Goal: Contribute content: Contribute content

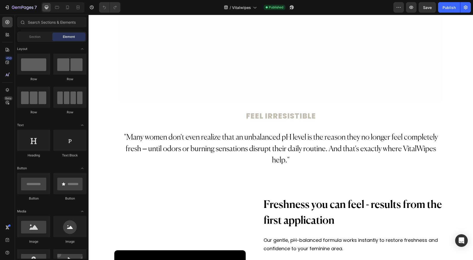
scroll to position [367, 0]
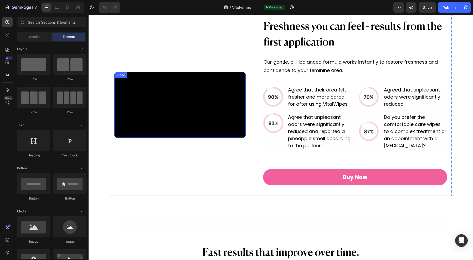
click at [183, 90] on video at bounding box center [180, 105] width 132 height 66
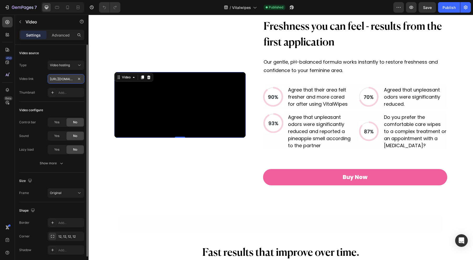
click at [61, 78] on input "https://cdn.shopify.com/videos/c/o/v/cc075b93ec0d418b9840011bd1f82d91.mp4" at bounding box center [66, 78] width 37 height 9
paste input "57f9176fc8eb41f09135ca66bc729c02"
type input "https://cdn.shopify.com/videos/c/o/v/57f9176fc8eb41f09135ca66bc729c02.mp4"
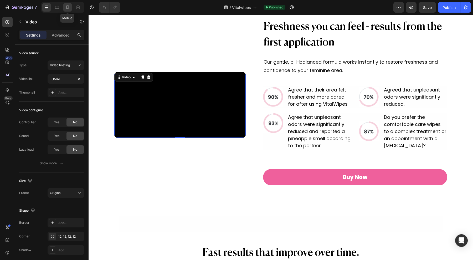
click at [68, 5] on icon at bounding box center [67, 7] width 5 height 5
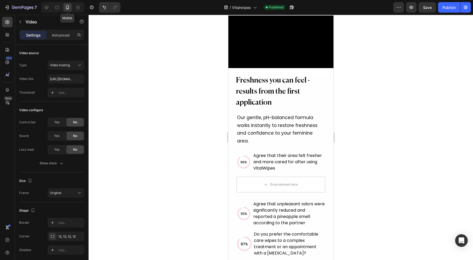
scroll to position [348, 0]
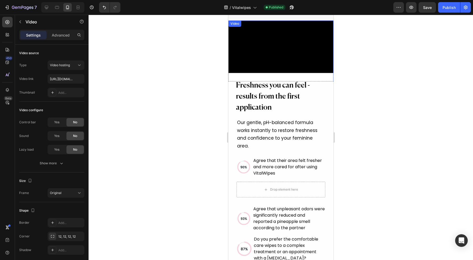
click at [278, 69] on video at bounding box center [280, 46] width 105 height 53
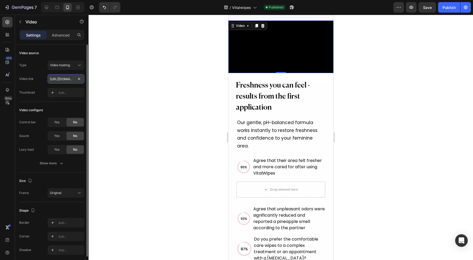
click at [60, 76] on input "https://cdn.shopify.com/videos/c/o/v/cc075b93ec0d418b9840011bd1f82d91.mp4" at bounding box center [66, 78] width 37 height 9
paste input "57f9176fc8eb41f09135ca66bc729c02"
type input "https://cdn.shopify.com/videos/c/o/v/57f9176fc8eb41f09135ca66bc729c02.mp4"
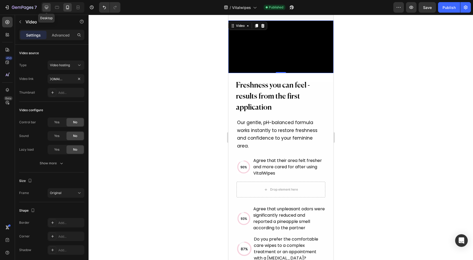
click at [46, 6] on icon at bounding box center [46, 7] width 5 height 5
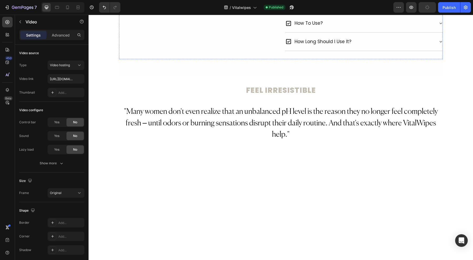
scroll to position [1, 0]
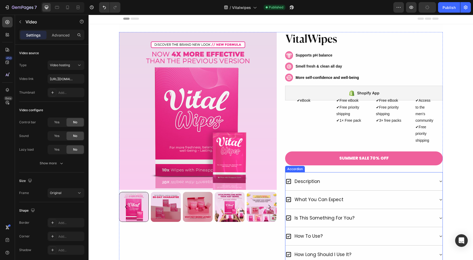
click at [370, 186] on div "description" at bounding box center [360, 182] width 150 height 10
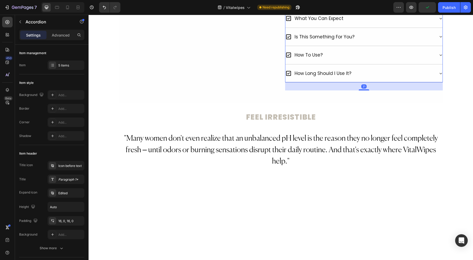
scroll to position [297, 0]
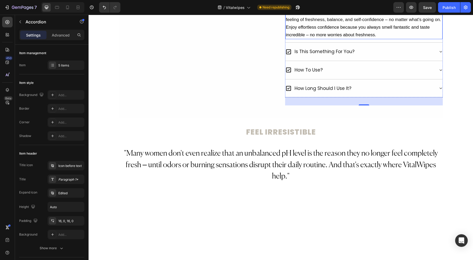
scroll to position [395, 0]
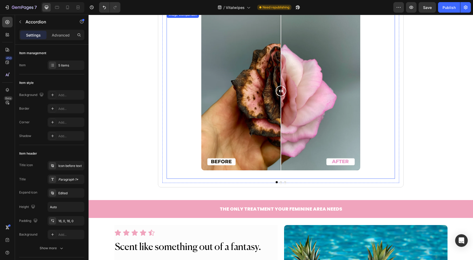
scroll to position [1348, 0]
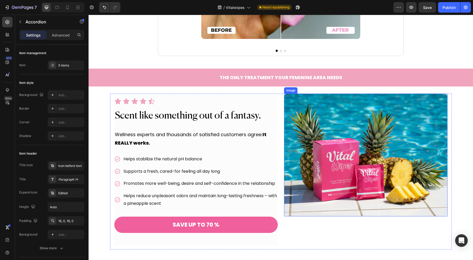
click at [336, 131] on img at bounding box center [365, 155] width 163 height 123
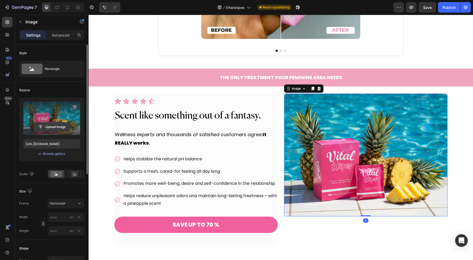
click at [53, 123] on input "file" at bounding box center [52, 126] width 36 height 9
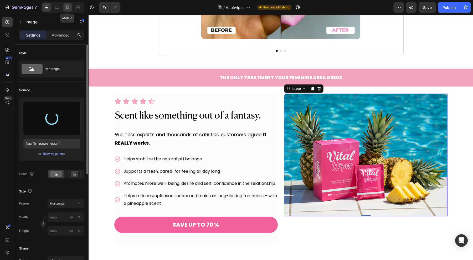
type input "https://cdn.shopify.com/s/files/1/0784/2024/6747/files/gempages_583222195870761…"
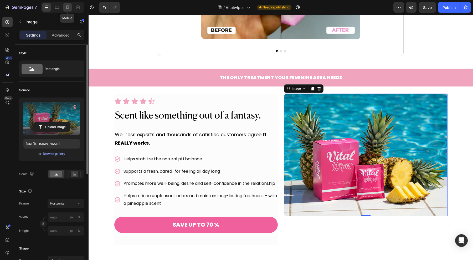
click at [69, 11] on div at bounding box center [67, 7] width 8 height 8
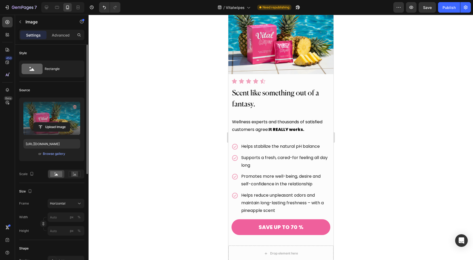
scroll to position [1330, 0]
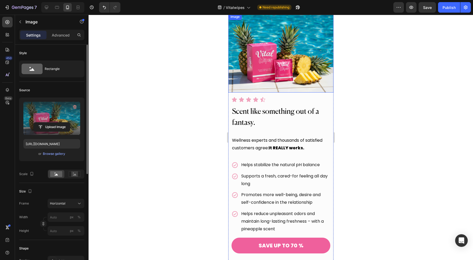
click at [285, 59] on img at bounding box center [280, 53] width 105 height 79
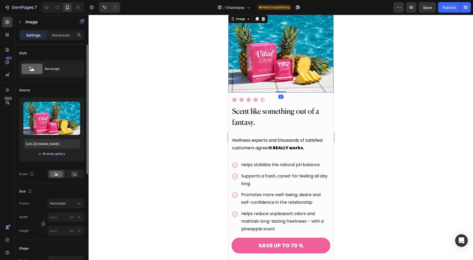
click at [54, 153] on div "Browse gallery" at bounding box center [54, 153] width 22 height 5
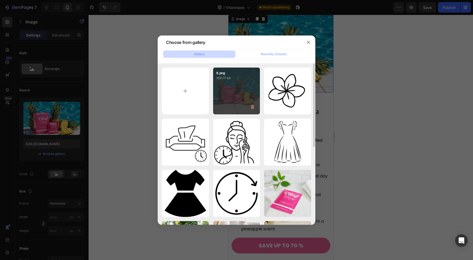
click at [228, 98] on div "8.png 1621.17 kb" at bounding box center [236, 91] width 47 height 47
type input "https://cdn.shopify.com/s/files/1/0784/2024/6747/files/gempages_583222195870761…"
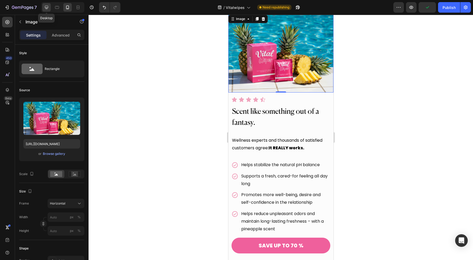
click at [45, 8] on icon at bounding box center [46, 7] width 3 height 3
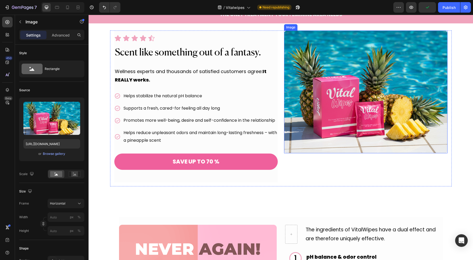
scroll to position [1306, 0]
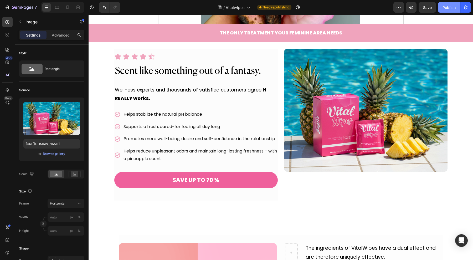
click at [446, 6] on div "Publish" at bounding box center [448, 8] width 13 height 6
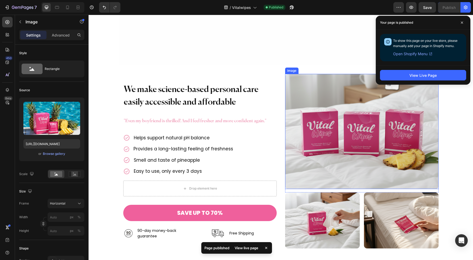
scroll to position [2013, 0]
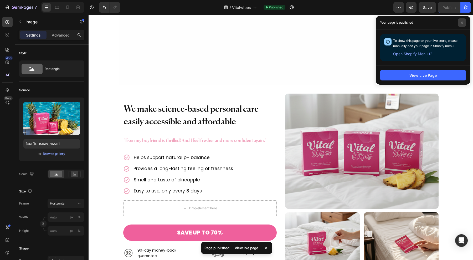
click at [461, 23] on icon at bounding box center [462, 22] width 3 height 3
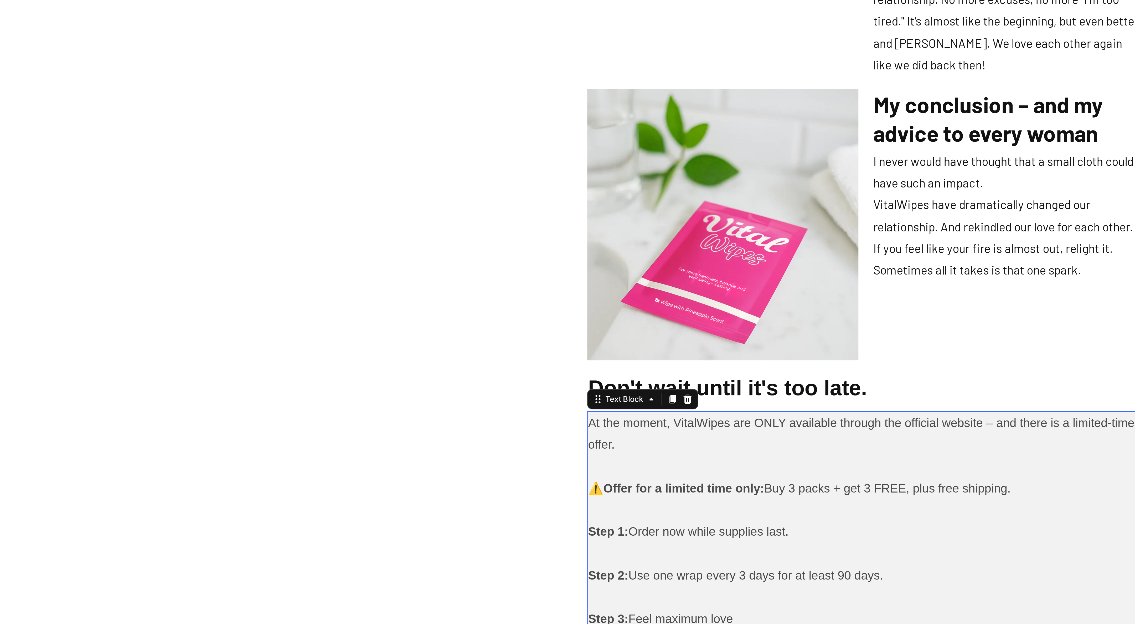
scroll to position [860, 0]
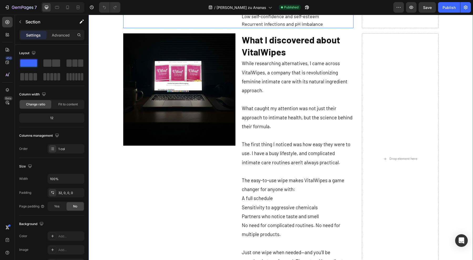
scroll to position [361, 0]
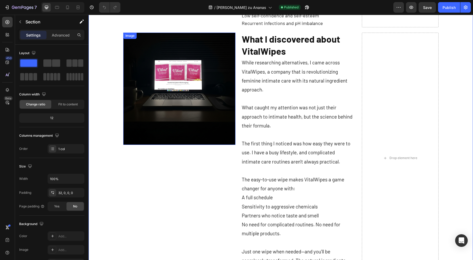
click at [171, 69] on img at bounding box center [179, 89] width 112 height 112
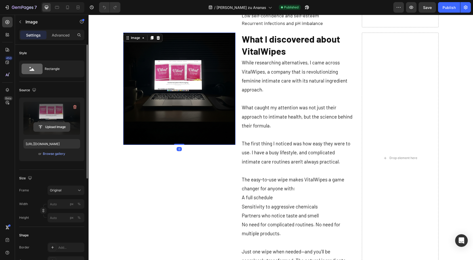
click at [56, 127] on input "file" at bounding box center [52, 126] width 36 height 9
click at [64, 154] on div "Browse gallery" at bounding box center [54, 153] width 22 height 5
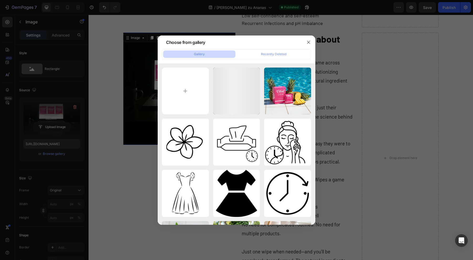
click at [60, 18] on div at bounding box center [236, 130] width 473 height 260
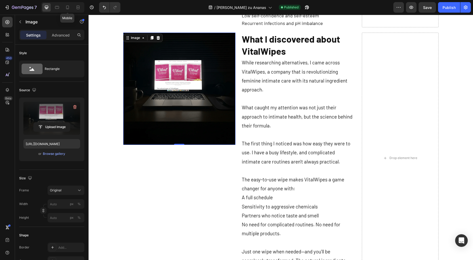
click at [68, 9] on icon at bounding box center [67, 7] width 5 height 5
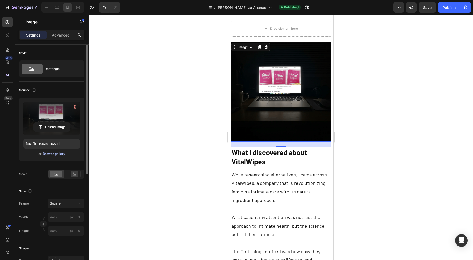
scroll to position [504, 0]
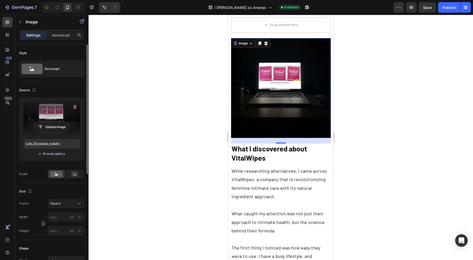
click at [56, 155] on div "Browse gallery" at bounding box center [54, 153] width 22 height 5
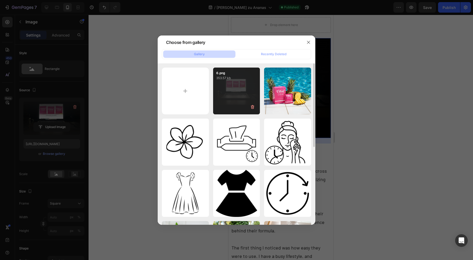
click at [230, 100] on div "6.png 353.57 kb" at bounding box center [236, 91] width 47 height 47
type input "https://cdn.shopify.com/s/files/1/0784/2024/6747/files/gempages_583222195870761…"
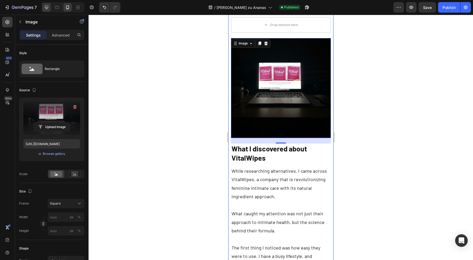
click at [46, 9] on icon at bounding box center [46, 7] width 5 height 5
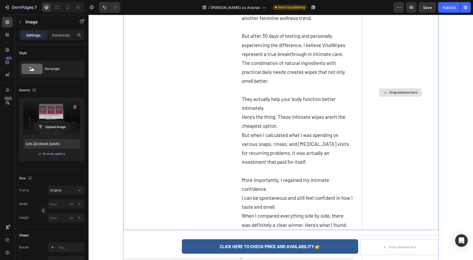
scroll to position [1503, 0]
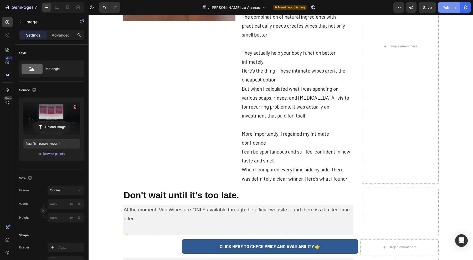
click at [451, 8] on div "Publish" at bounding box center [448, 8] width 13 height 6
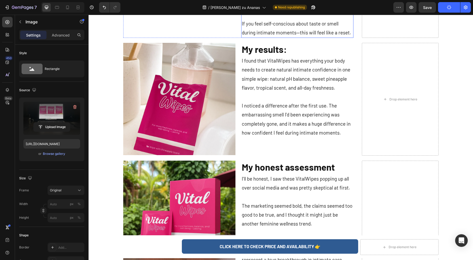
scroll to position [1261, 0]
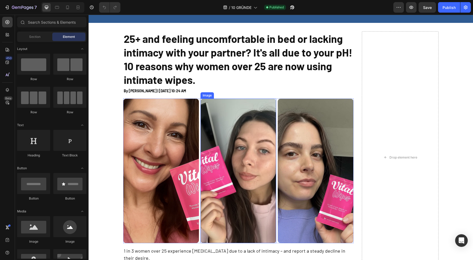
scroll to position [66, 0]
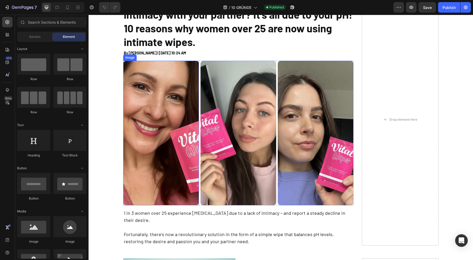
click at [176, 100] on img at bounding box center [161, 133] width 76 height 145
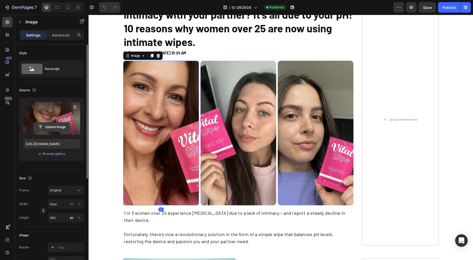
click at [56, 124] on input "file" at bounding box center [52, 126] width 36 height 9
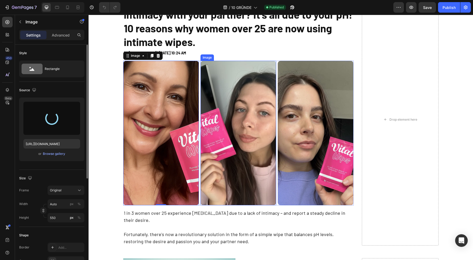
type input "https://cdn.shopify.com/s/files/1/0784/2024/6747/files/gempages_583222195870761…"
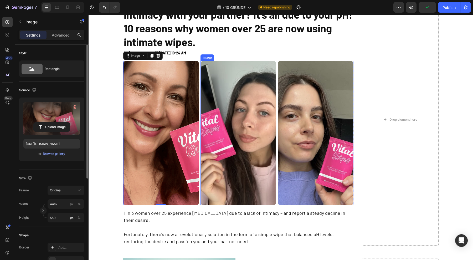
click at [222, 127] on img at bounding box center [238, 133] width 76 height 145
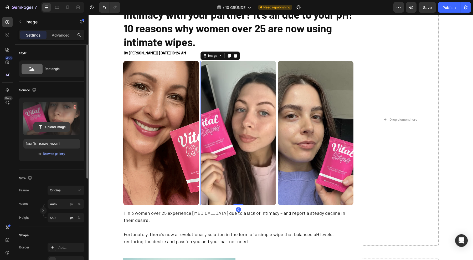
click at [69, 125] on input "file" at bounding box center [52, 126] width 36 height 9
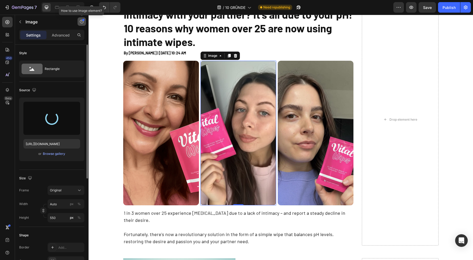
type input "https://cdn.shopify.com/s/files/1/0784/2024/6747/files/gempages_583222195870761…"
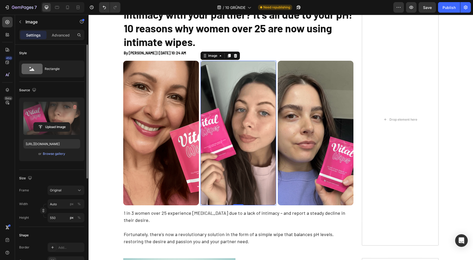
click at [304, 126] on img at bounding box center [316, 133] width 76 height 145
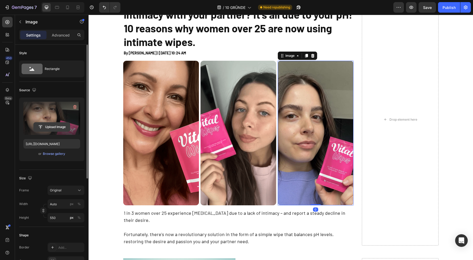
click at [50, 127] on input "file" at bounding box center [52, 126] width 36 height 9
click at [67, 9] on icon at bounding box center [67, 7] width 5 height 5
type input "https://cdn.shopify.com/s/files/1/0784/2024/6747/files/gempages_583222195870761…"
type input "220"
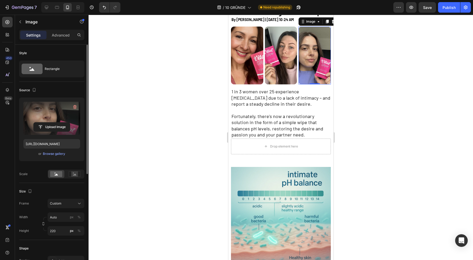
scroll to position [90, 0]
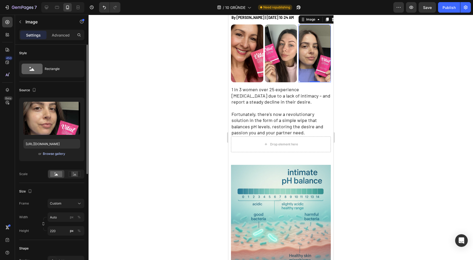
click at [54, 154] on div "Browse gallery" at bounding box center [54, 153] width 22 height 5
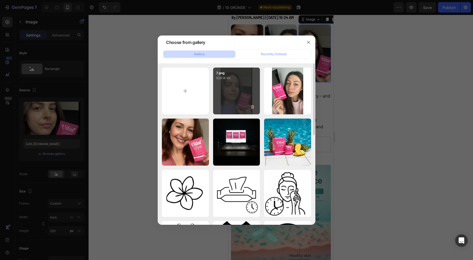
click at [231, 97] on div "7.png 629.14 kb" at bounding box center [236, 91] width 47 height 47
type input "https://cdn.shopify.com/s/files/1/0784/2024/6747/files/gempages_583222195870761…"
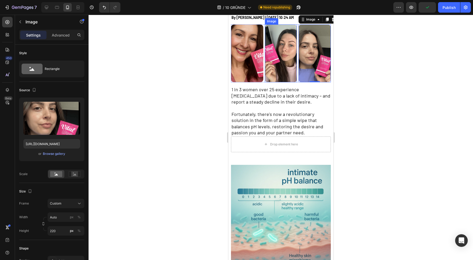
click at [280, 65] on img at bounding box center [281, 53] width 32 height 58
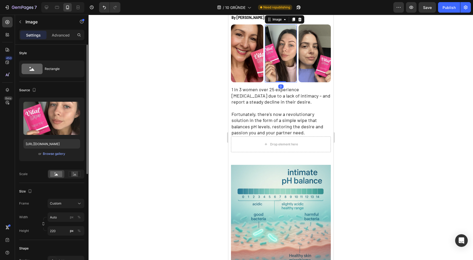
click at [51, 157] on div "Upload Image https://cdn.shopify.com/s/files/1/0784/2024/6747/files/gempages_58…" at bounding box center [51, 129] width 65 height 64
click at [55, 154] on div "Browse gallery" at bounding box center [54, 153] width 22 height 5
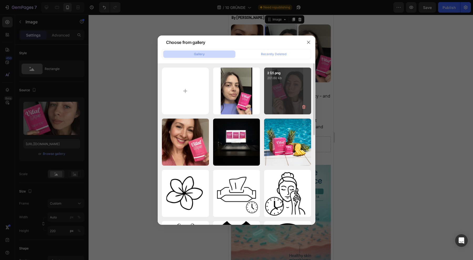
click at [267, 89] on div "2 (2).png 201.60 kb" at bounding box center [287, 91] width 47 height 47
type input "https://cdn.shopify.com/s/files/1/0784/2024/6747/files/gempages_583222195870761…"
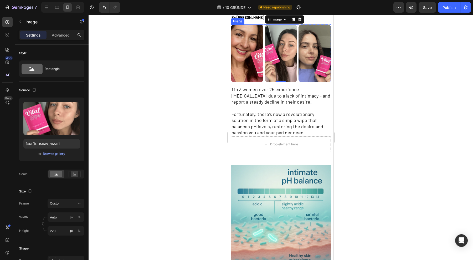
click at [240, 63] on img at bounding box center [247, 53] width 32 height 58
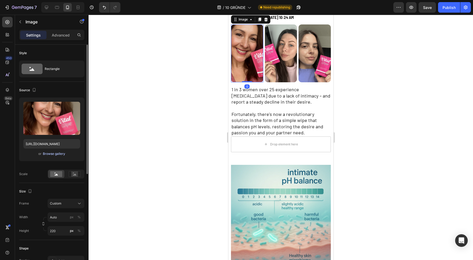
click at [57, 153] on div "Browse gallery" at bounding box center [54, 153] width 22 height 5
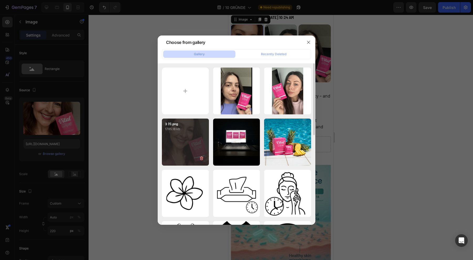
click at [176, 141] on div "3 (1).png 1785.18 kb" at bounding box center [185, 141] width 47 height 47
type input "https://cdn.shopify.com/s/files/1/0784/2024/6747/files/gempages_583222195870761…"
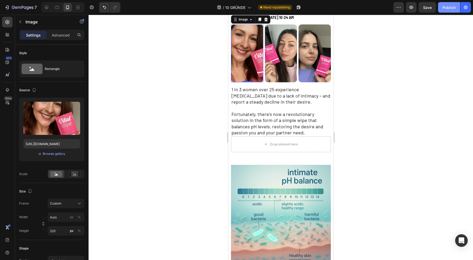
click at [449, 6] on div "Publish" at bounding box center [448, 8] width 13 height 6
click at [47, 7] on icon at bounding box center [46, 7] width 3 height 3
type input "550"
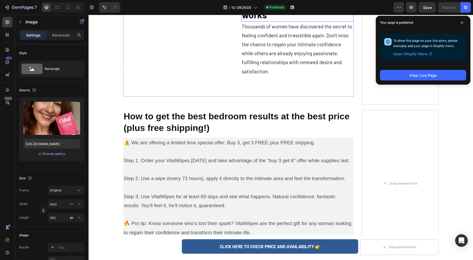
scroll to position [1604, 0]
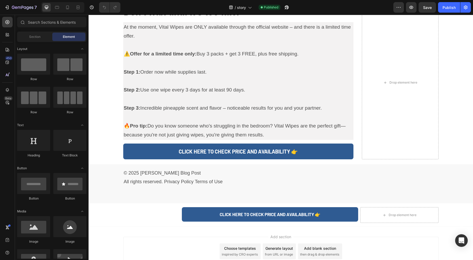
scroll to position [1939, 0]
